Goal: Task Accomplishment & Management: Manage account settings

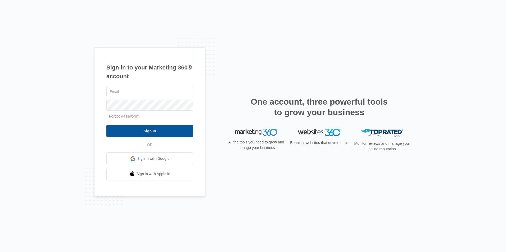
type input "overlookassist@vintage-corp.com"
click at [139, 127] on input "Sign In" at bounding box center [149, 131] width 87 height 13
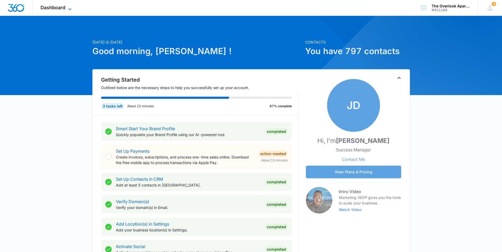
click at [67, 5] on div "Dashboard Apps Reputation Websites Forms CRM Email Social Content Ads Intellige…" at bounding box center [57, 8] width 48 height 16
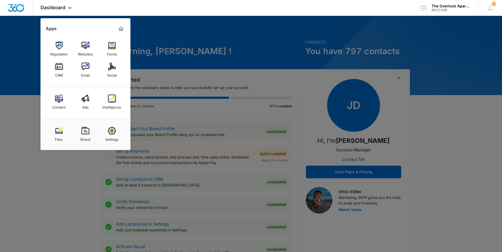
click at [57, 70] on img at bounding box center [59, 67] width 8 height 8
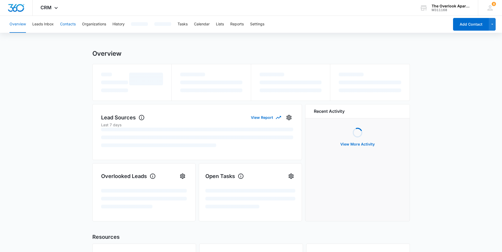
click at [73, 25] on button "Contacts" at bounding box center [68, 24] width 16 height 17
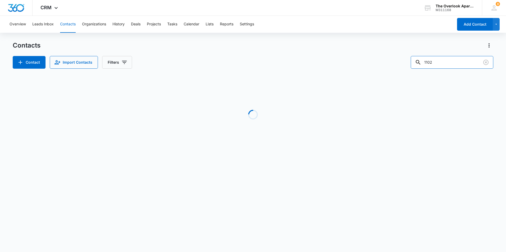
drag, startPoint x: 445, startPoint y: 63, endPoint x: 406, endPoint y: 62, distance: 38.4
click at [406, 62] on div "Contact Import Contacts Filters 1102" at bounding box center [253, 62] width 480 height 13
type input "1207"
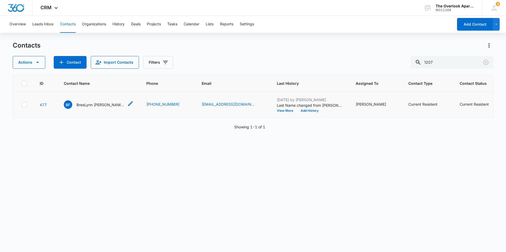
click at [83, 109] on div "BF BreaLynn Flores & Micah Flores & Donovyn Andersen" at bounding box center [94, 104] width 60 height 8
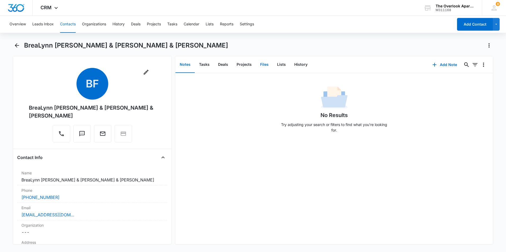
click at [261, 66] on button "Files" at bounding box center [264, 65] width 17 height 16
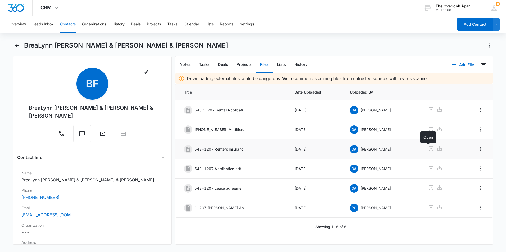
click at [430, 149] on icon at bounding box center [430, 148] width 5 height 4
click at [15, 45] on icon "Back" at bounding box center [17, 45] width 6 height 6
